Goal: Task Accomplishment & Management: Complete application form

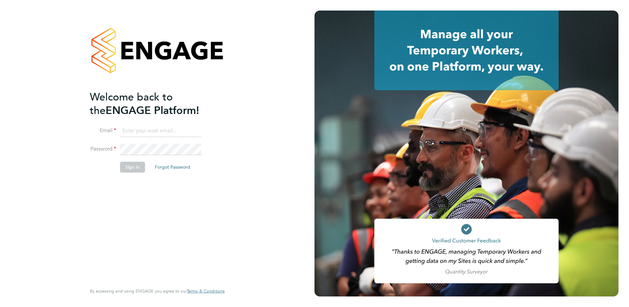
click at [158, 129] on input at bounding box center [160, 131] width 81 height 12
type input "sue.gaffney@prsjobs.com"
click at [130, 165] on button "Sign In" at bounding box center [132, 167] width 25 height 11
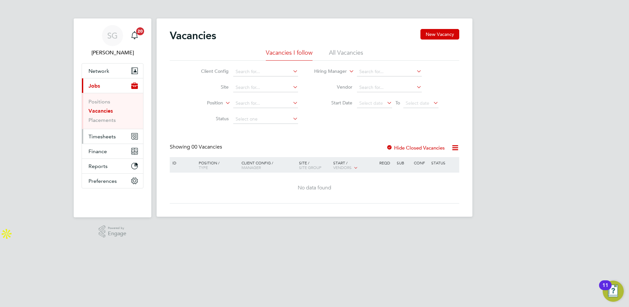
click at [99, 138] on span "Timesheets" at bounding box center [102, 136] width 27 height 6
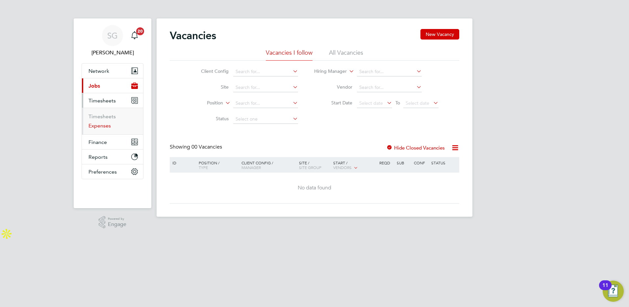
click at [101, 126] on link "Expenses" at bounding box center [100, 125] width 22 height 6
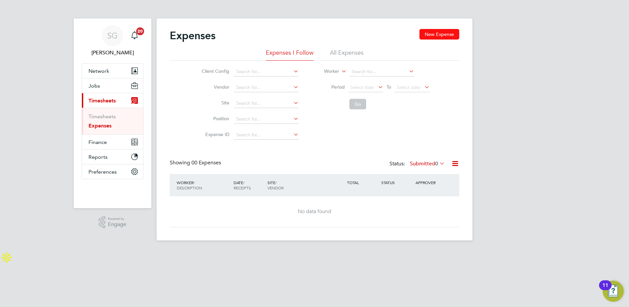
click at [435, 32] on button "New Expense" at bounding box center [440, 34] width 40 height 11
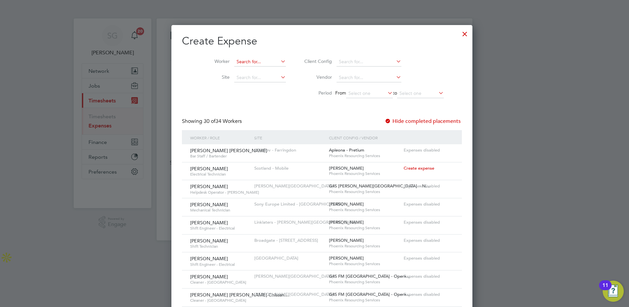
click at [249, 61] on input at bounding box center [260, 61] width 52 height 9
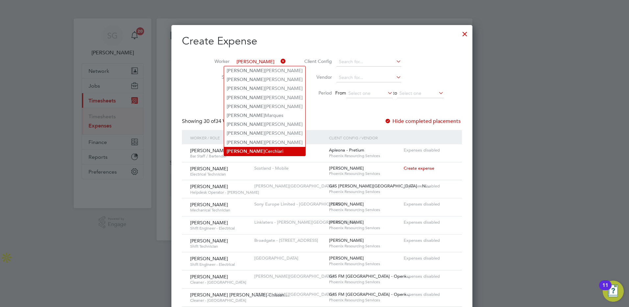
click at [244, 150] on li "[PERSON_NAME]" at bounding box center [264, 151] width 81 height 9
type input "[PERSON_NAME]"
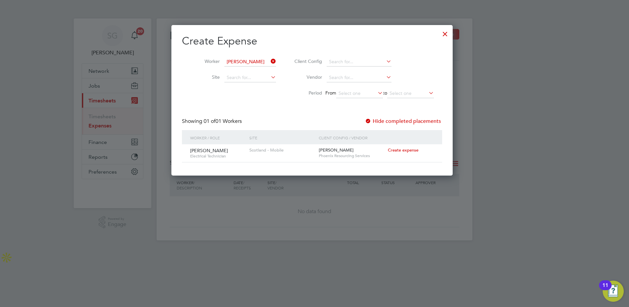
click at [399, 151] on span "Create expense" at bounding box center [403, 150] width 31 height 6
type input "[PERSON_NAME]"
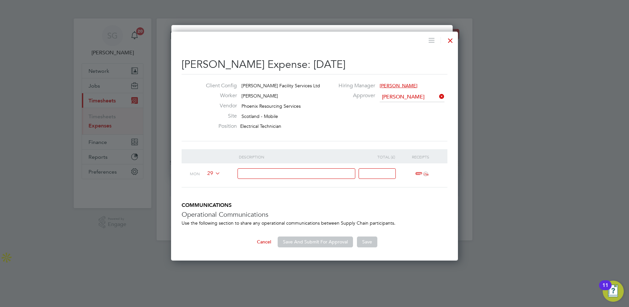
click at [214, 173] on icon at bounding box center [214, 173] width 0 height 5
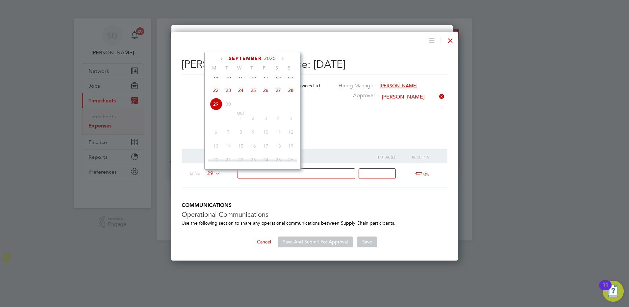
click at [266, 96] on span "26" at bounding box center [266, 90] width 13 height 13
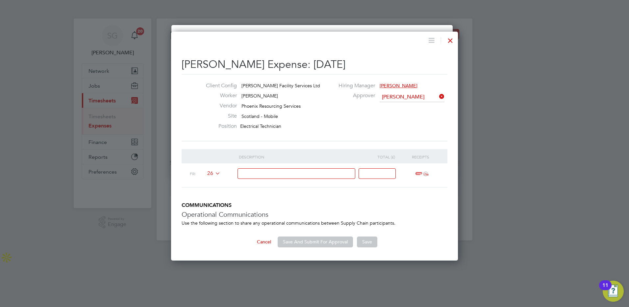
click at [270, 175] on input at bounding box center [297, 173] width 118 height 11
type input "expenses and mileage"
click at [371, 174] on input at bounding box center [377, 173] width 37 height 11
type input "297.15"
click at [420, 174] on span "ï¼‹" at bounding box center [421, 174] width 14 height 8
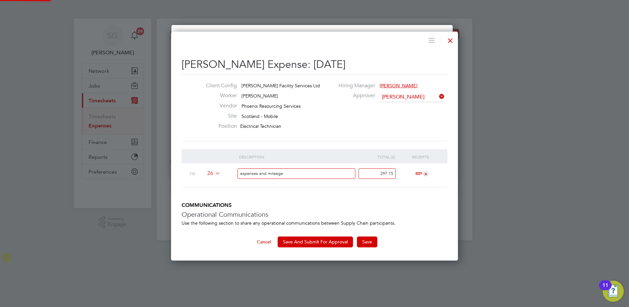
scroll to position [8, 15]
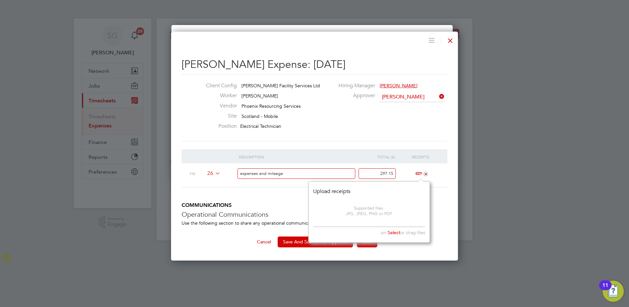
click at [393, 232] on span "Select" at bounding box center [389, 232] width 23 height 6
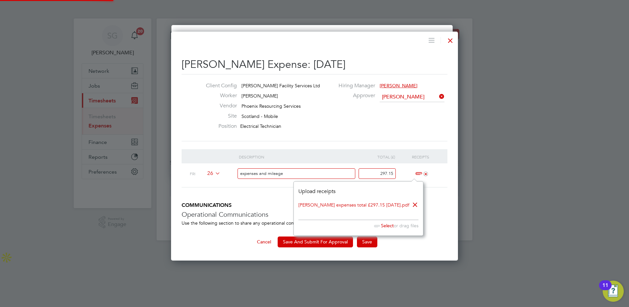
scroll to position [4, 4]
click at [415, 248] on div "[PERSON_NAME] Expense: [DATE] Client Config [PERSON_NAME] Facility Services Ltd…" at bounding box center [314, 146] width 287 height 229
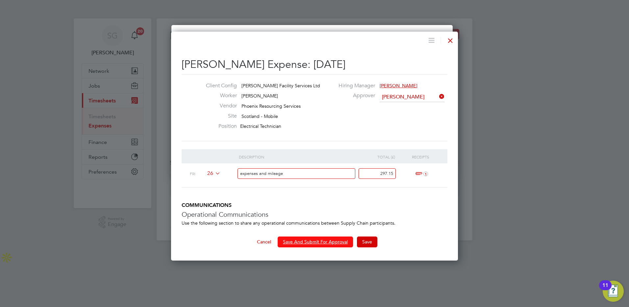
click at [323, 243] on button "Save And Submit For Approval" at bounding box center [315, 241] width 75 height 11
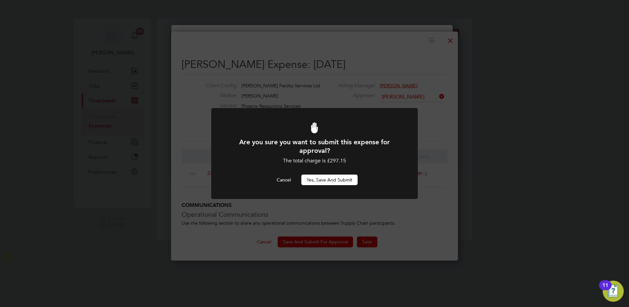
click at [325, 180] on button "Yes, Save and Submit" at bounding box center [330, 179] width 56 height 11
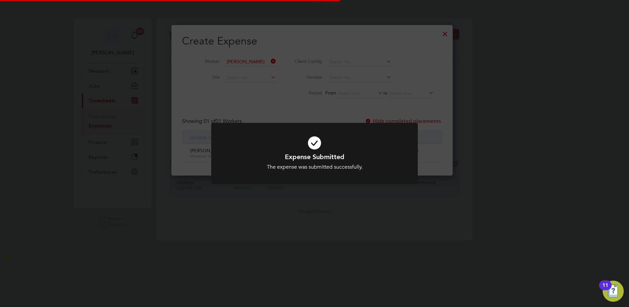
scroll to position [18, 71]
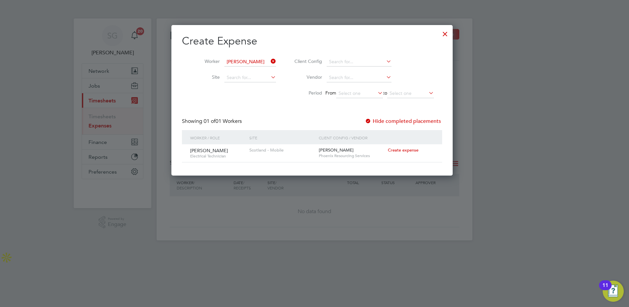
click at [450, 32] on div at bounding box center [445, 32] width 12 height 12
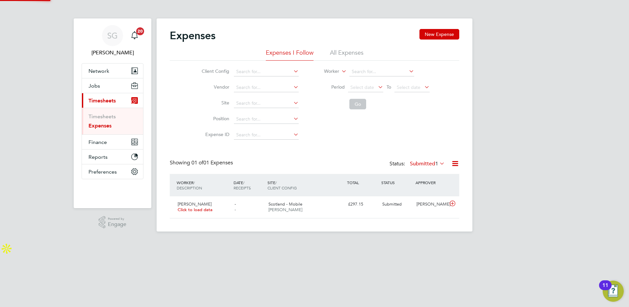
scroll to position [17, 80]
